Goal: Information Seeking & Learning: Learn about a topic

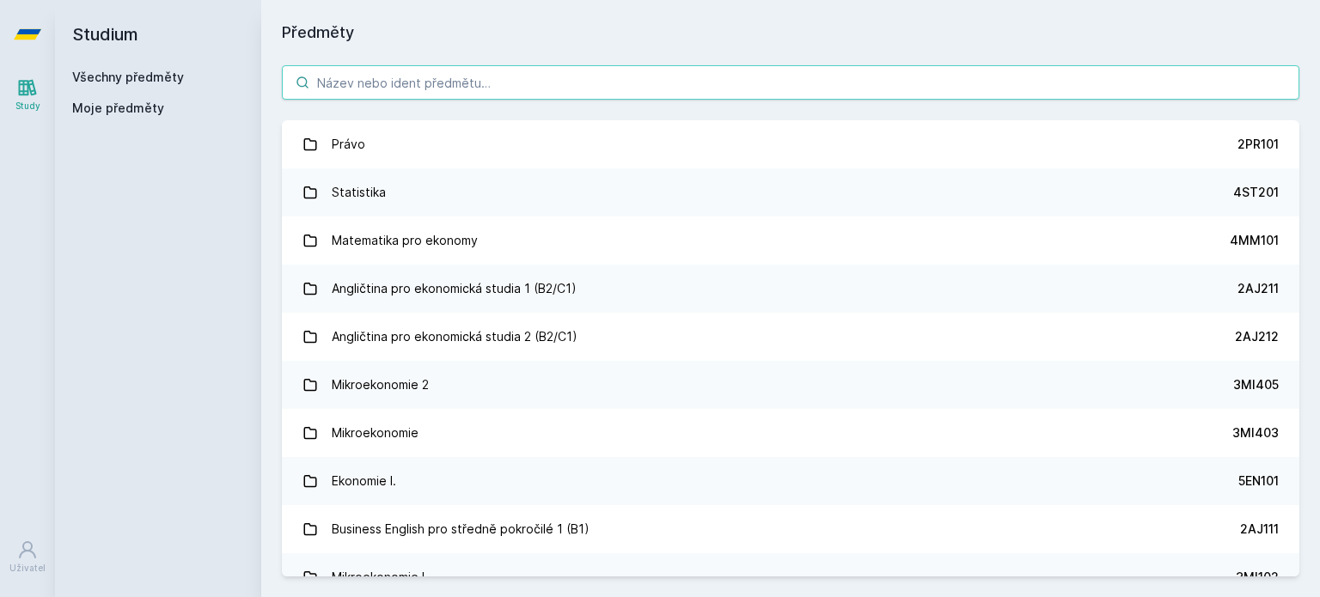
click at [363, 88] on input "search" at bounding box center [791, 82] width 1018 height 34
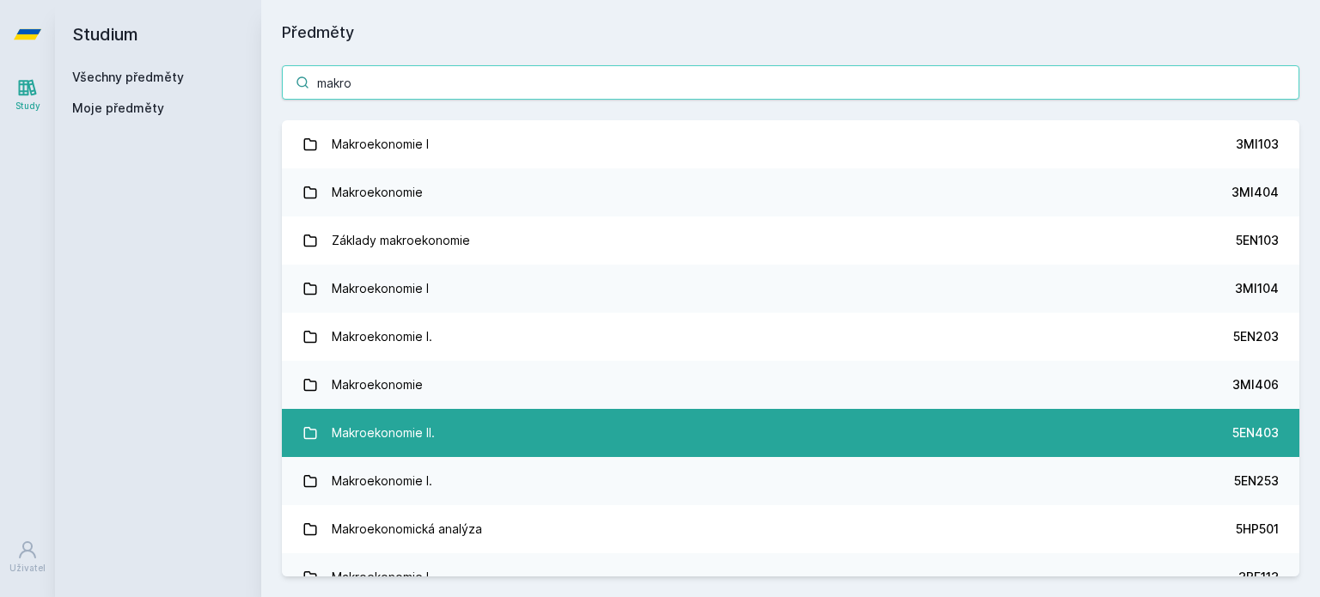
type input "makro"
click at [471, 437] on link "Makroekonomie II. 5EN403" at bounding box center [791, 433] width 1018 height 48
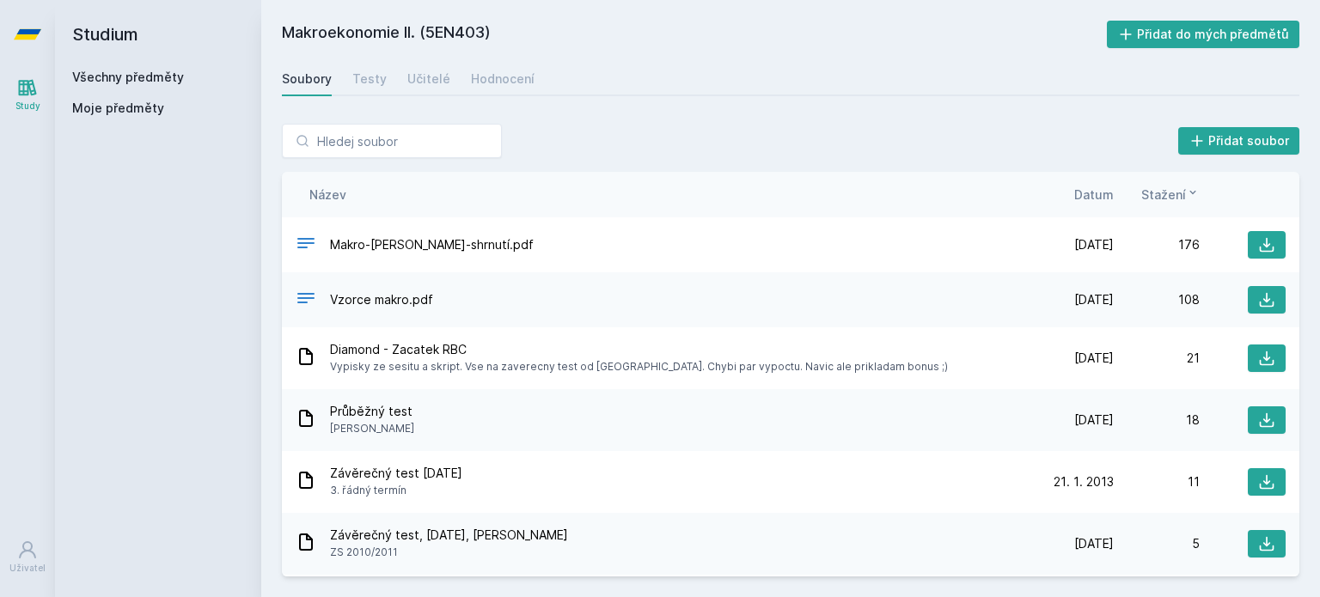
click at [1084, 195] on span "Datum" at bounding box center [1094, 195] width 40 height 18
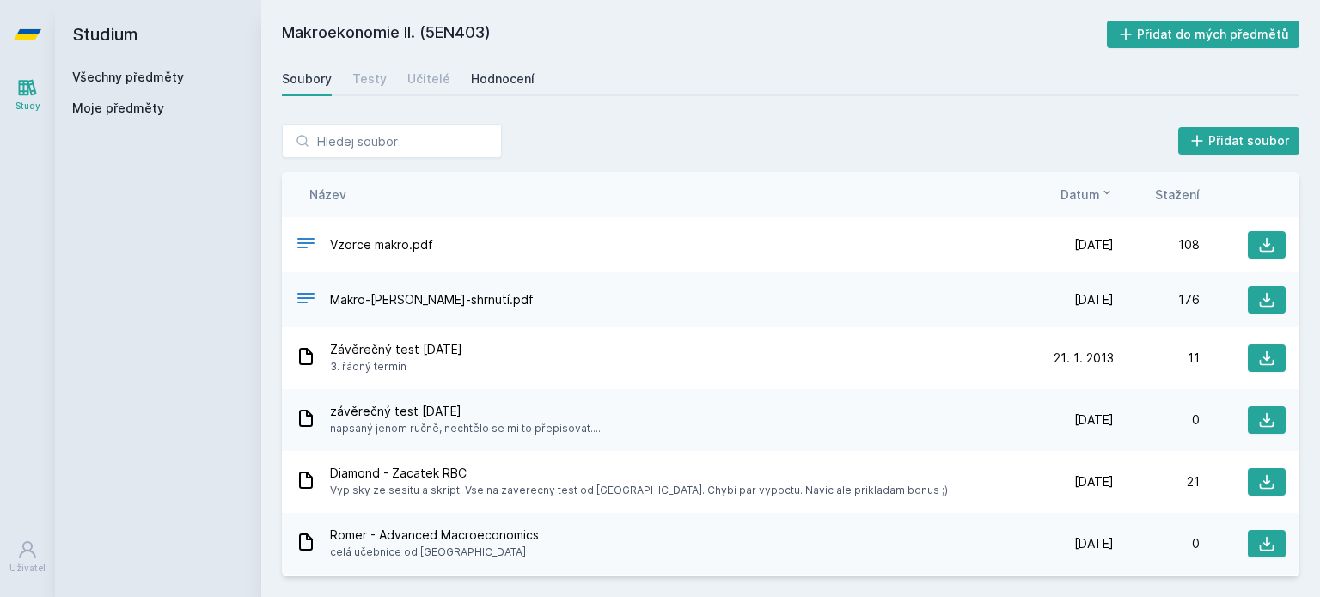
click at [498, 79] on div "Hodnocení" at bounding box center [503, 78] width 64 height 17
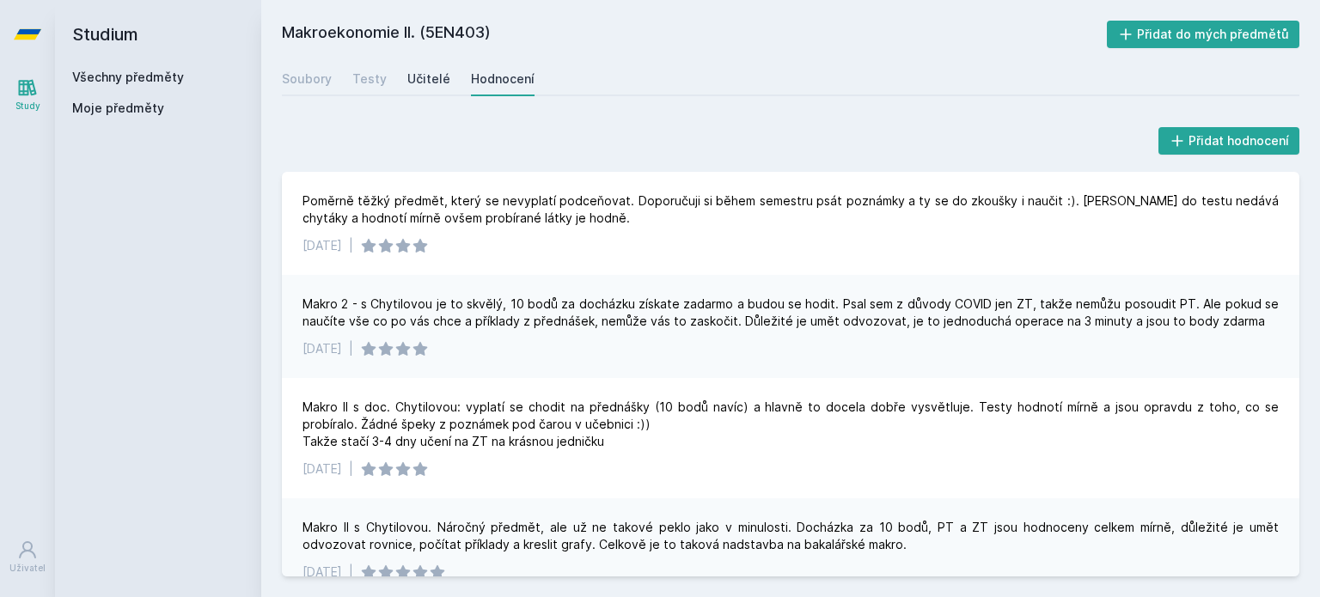
click at [432, 82] on div "Učitelé" at bounding box center [428, 78] width 43 height 17
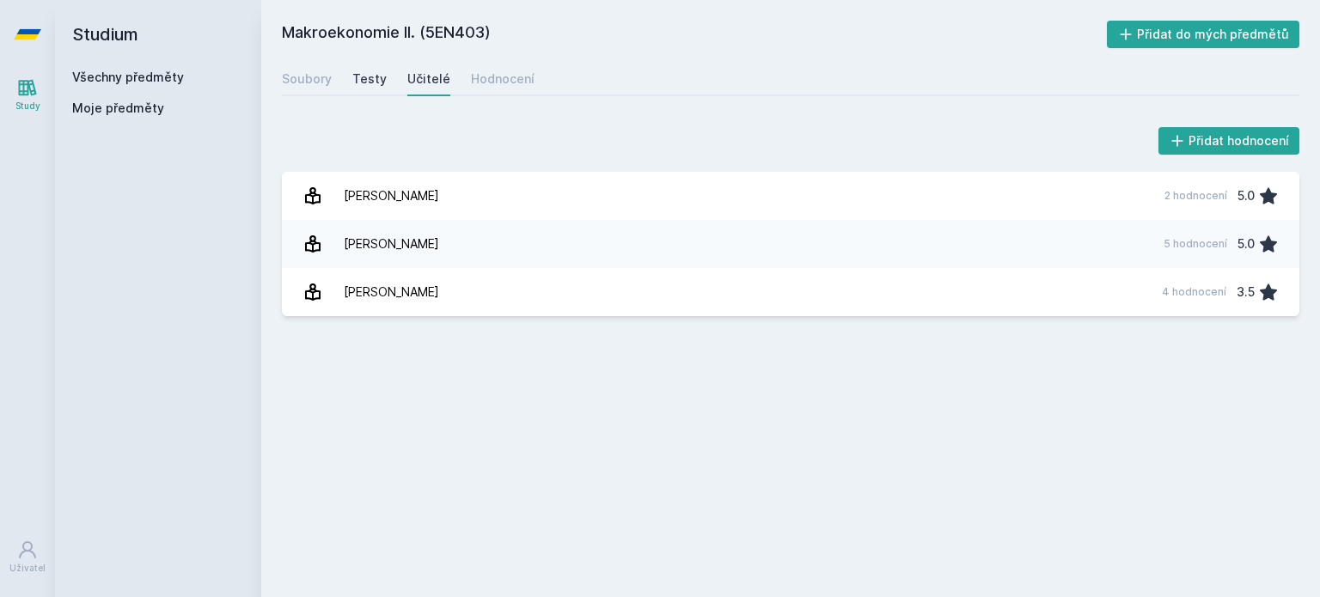
click at [357, 77] on div "Testy" at bounding box center [369, 78] width 34 height 17
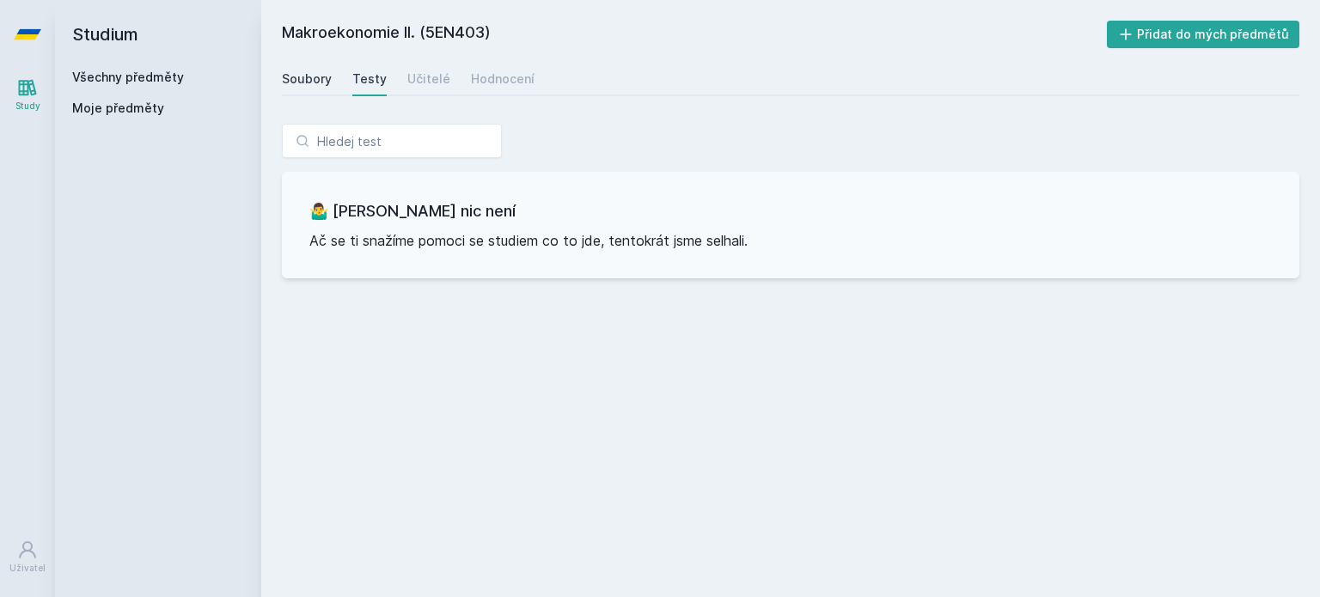
click at [298, 68] on link "Soubory" at bounding box center [307, 79] width 50 height 34
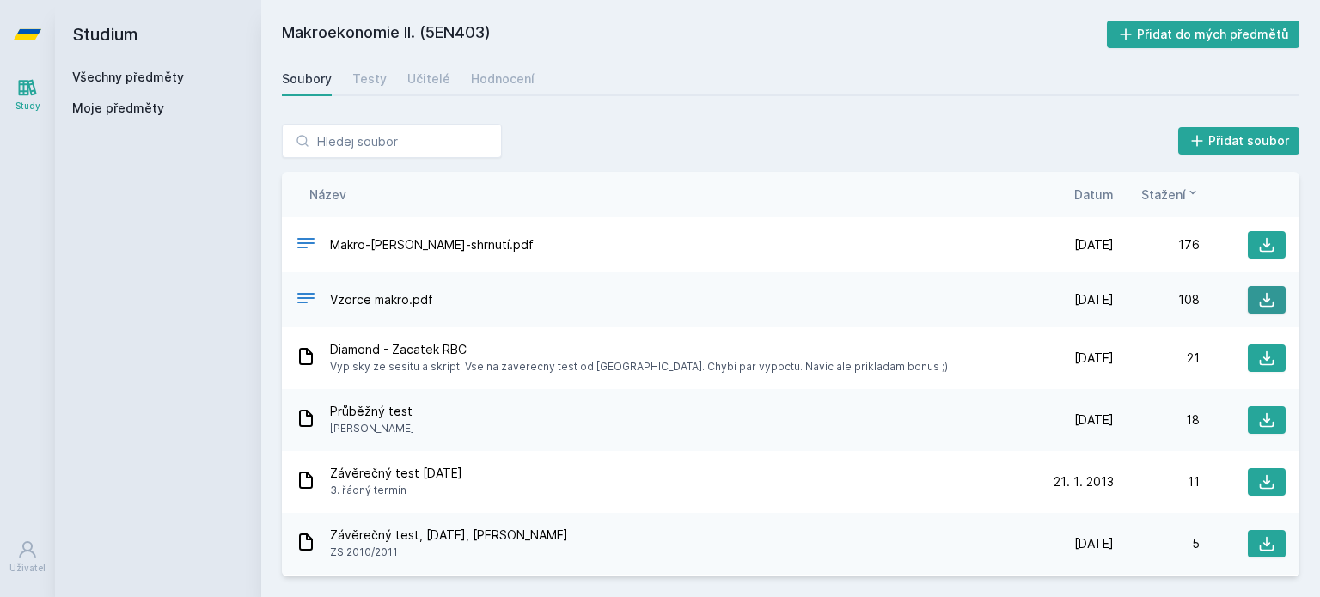
click at [1258, 295] on icon at bounding box center [1266, 299] width 17 height 17
